Goal: Check status: Check status

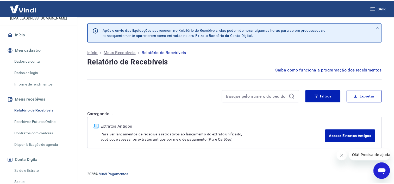
scroll to position [78, 0]
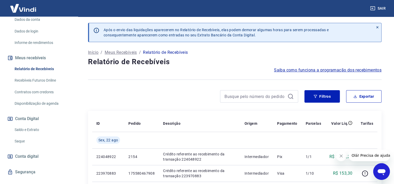
click at [37, 135] on link "Saldo e Extrato" at bounding box center [41, 130] width 59 height 11
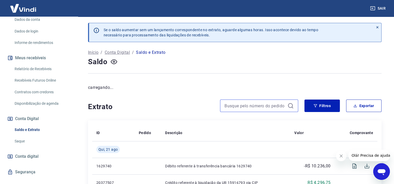
click at [266, 105] on input at bounding box center [254, 106] width 61 height 8
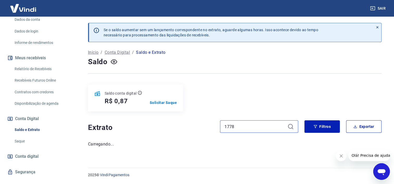
type input "1778"
click at [292, 127] on icon at bounding box center [290, 126] width 5 height 5
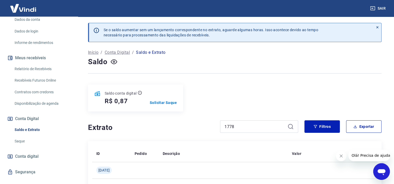
click at [290, 128] on icon at bounding box center [290, 127] width 6 height 6
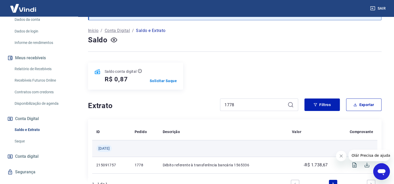
scroll to position [52, 0]
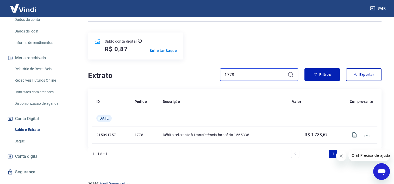
drag, startPoint x: 264, startPoint y: 76, endPoint x: 186, endPoint y: 75, distance: 78.3
click at [217, 76] on div "Extrato 1778" at bounding box center [193, 74] width 210 height 12
